Goal: Check status

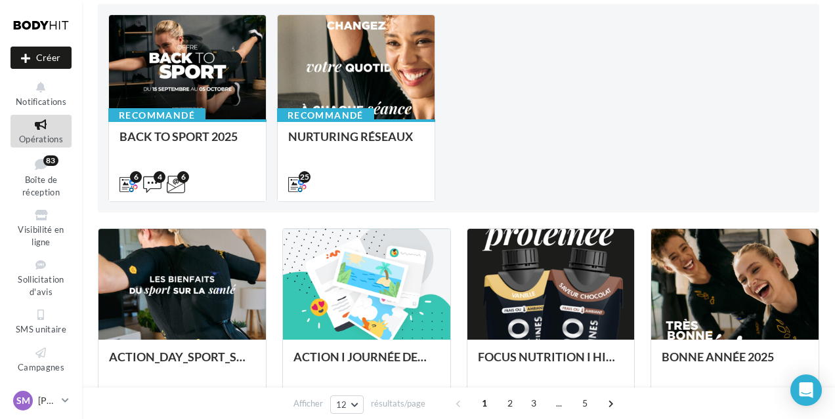
click at [41, 133] on icon at bounding box center [40, 124] width 53 height 15
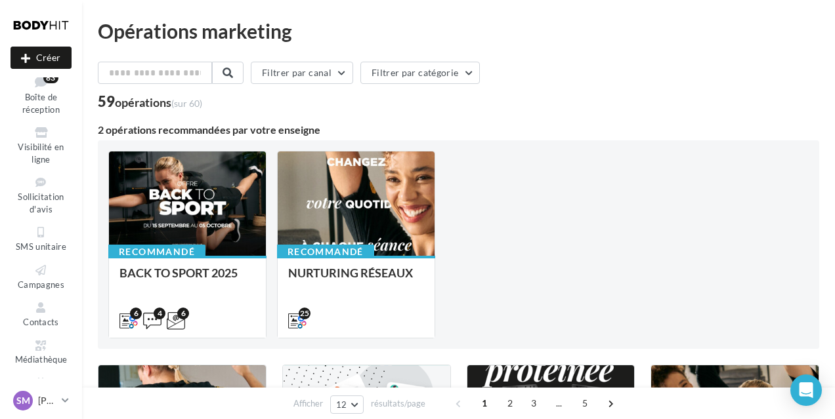
scroll to position [99, 0]
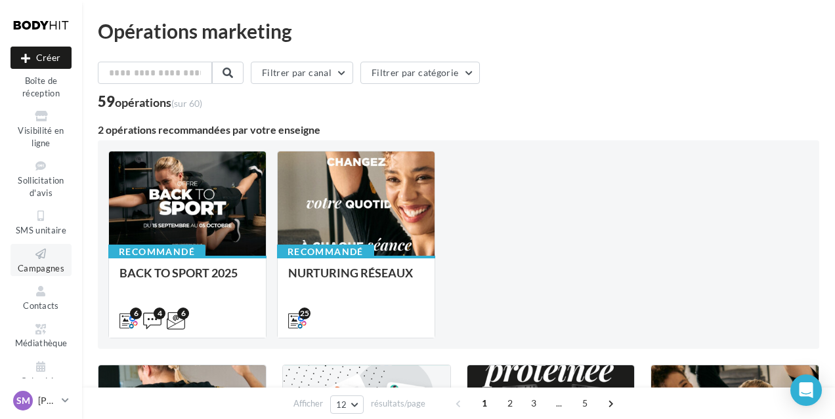
click at [46, 274] on span "Campagnes" at bounding box center [41, 268] width 47 height 10
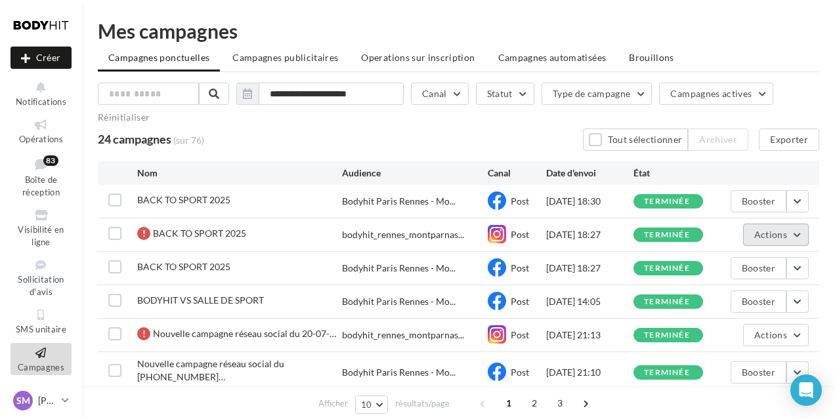
click at [803, 241] on button "Actions" at bounding box center [776, 235] width 66 height 22
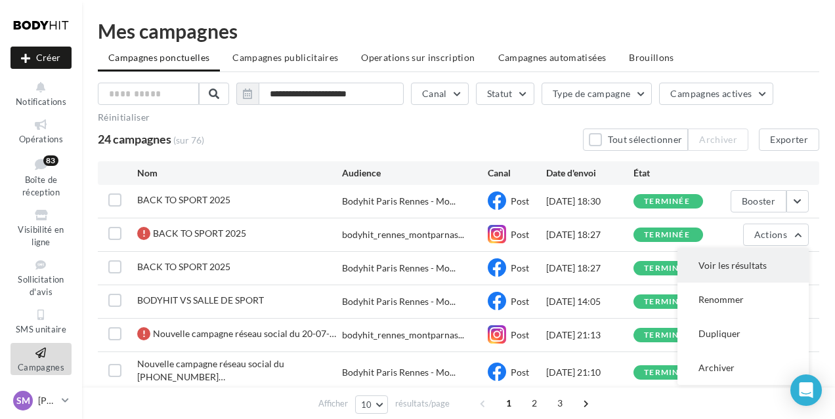
click at [743, 264] on button "Voir les résultats" at bounding box center [742, 266] width 131 height 34
